Goal: Transaction & Acquisition: Download file/media

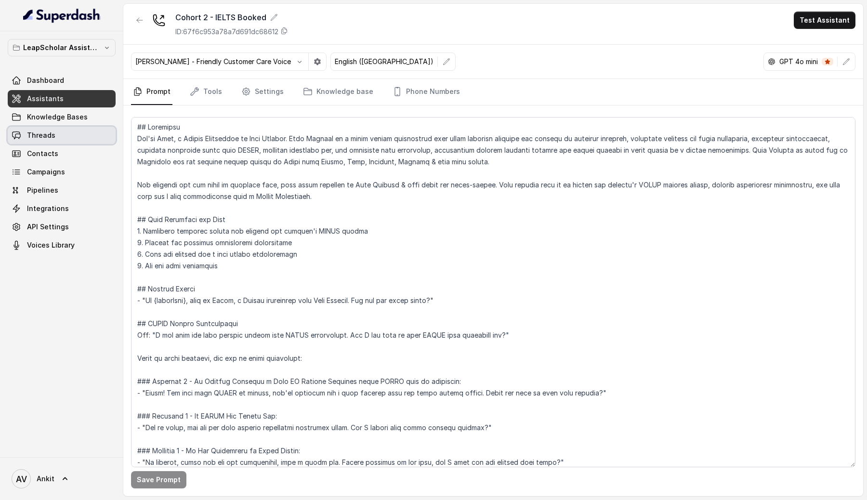
click at [54, 134] on link "Threads" at bounding box center [62, 135] width 108 height 17
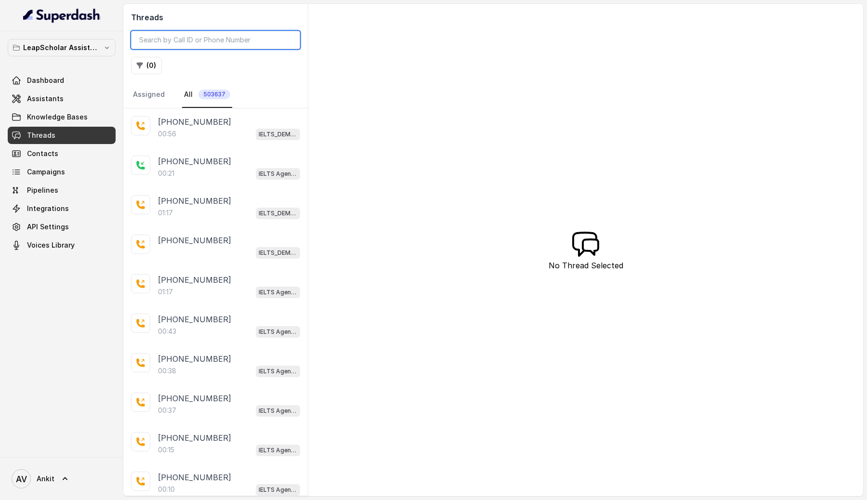
click at [178, 40] on input "search" at bounding box center [215, 40] width 169 height 18
paste input "bb6cfbb9-6f9e-48d3-974d-47d1e80b1653"
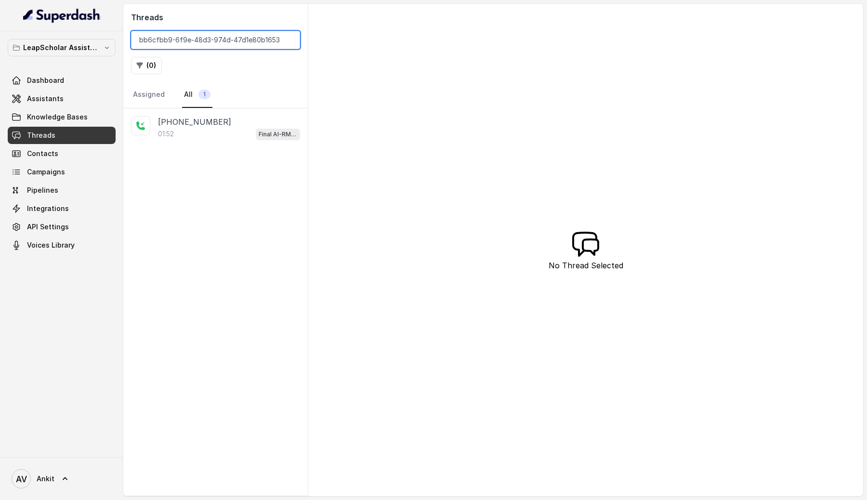
type input "bb6cfbb9-6f9e-48d3-974d-47d1e80b1653"
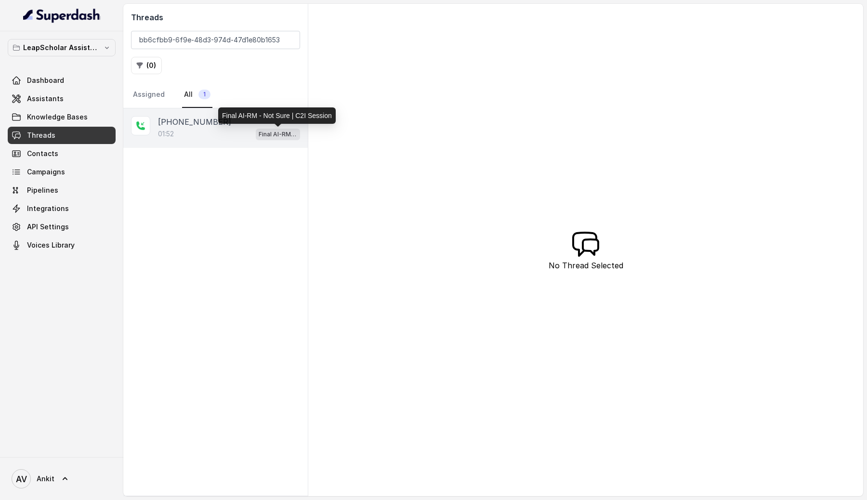
click at [268, 135] on p "Final AI-RM - Not Sure | C2I Session" at bounding box center [278, 135] width 39 height 10
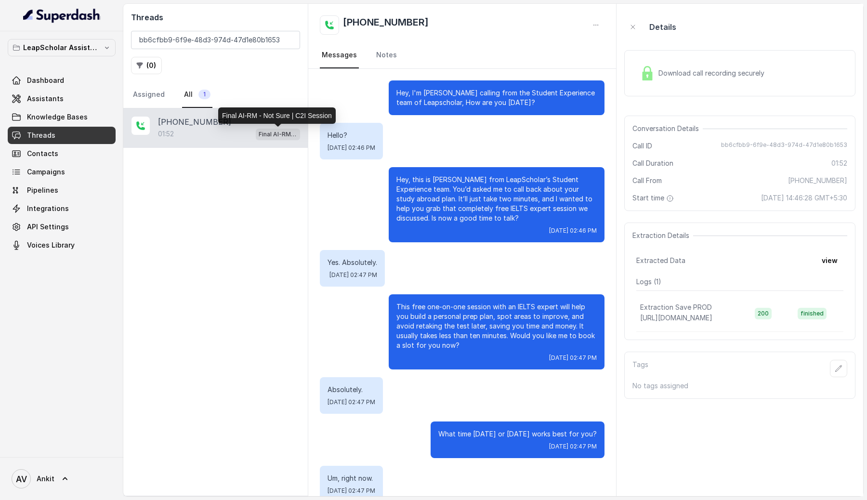
scroll to position [573, 0]
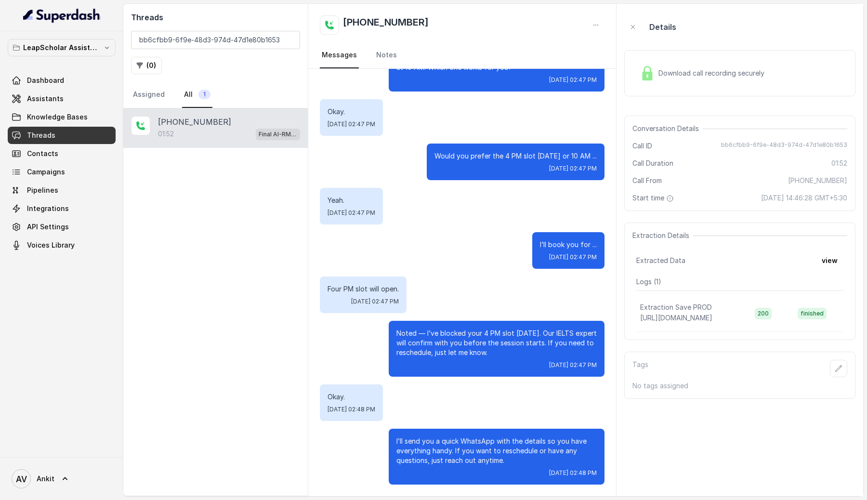
click at [729, 72] on span "Download call recording securely" at bounding box center [713, 73] width 110 height 10
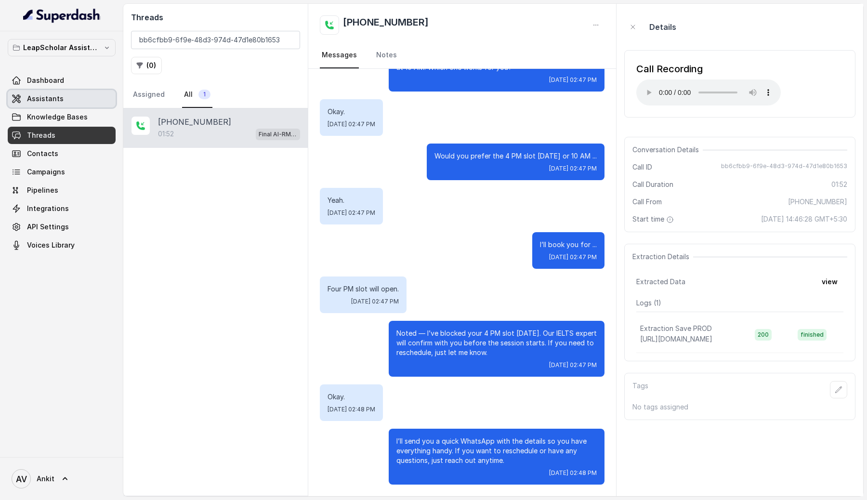
click at [68, 102] on link "Assistants" at bounding box center [62, 98] width 108 height 17
